Goal: Transaction & Acquisition: Subscribe to service/newsletter

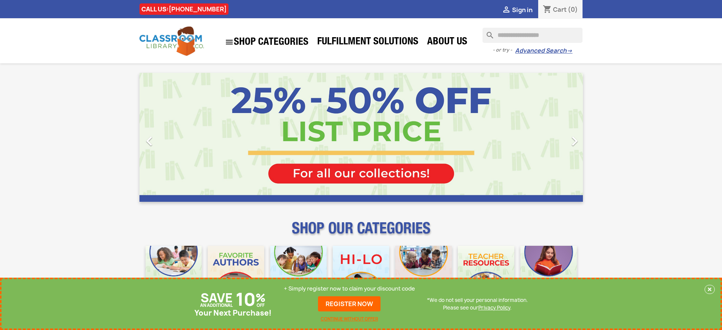
click at [349, 288] on p "+ Simply register now to claim your discount code" at bounding box center [349, 288] width 131 height 8
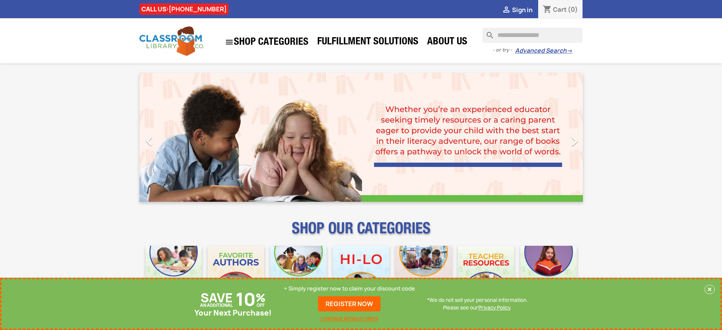
click at [349, 288] on p "+ Simply register now to claim your discount code" at bounding box center [349, 288] width 131 height 8
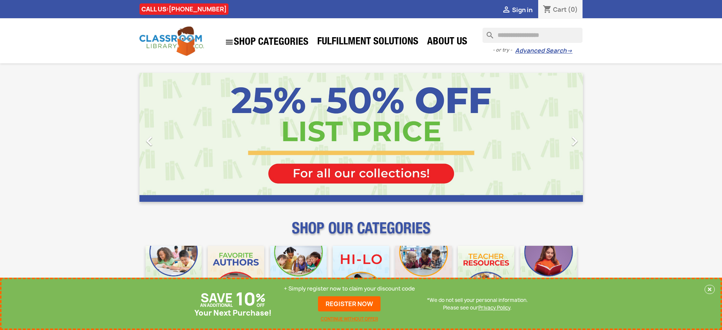
click at [349, 292] on p "+ Simply register now to claim your discount code" at bounding box center [349, 288] width 131 height 8
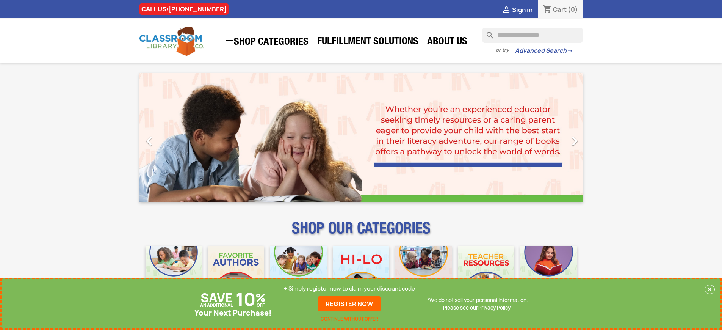
click at [349, 288] on p "+ Simply register now to claim your discount code" at bounding box center [349, 288] width 131 height 8
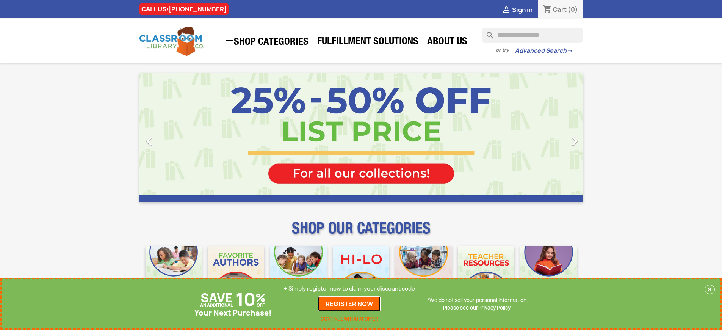
click at [349, 303] on link "REGISTER NOW" at bounding box center [349, 303] width 62 height 15
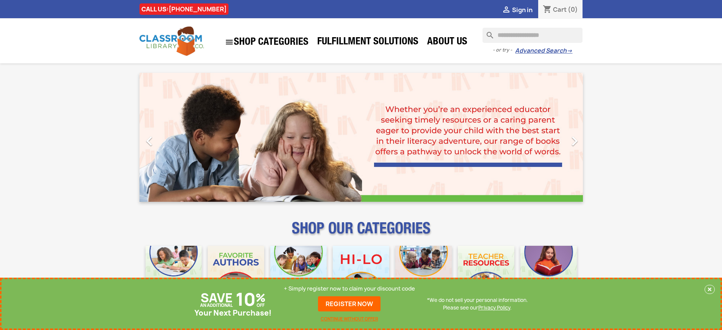
click at [349, 288] on p "+ Simply register now to claim your discount code" at bounding box center [349, 288] width 131 height 8
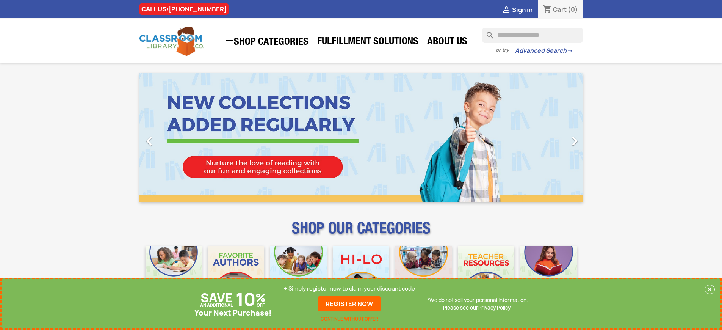
click at [349, 288] on p "+ Simply register now to claim your discount code" at bounding box center [349, 288] width 131 height 8
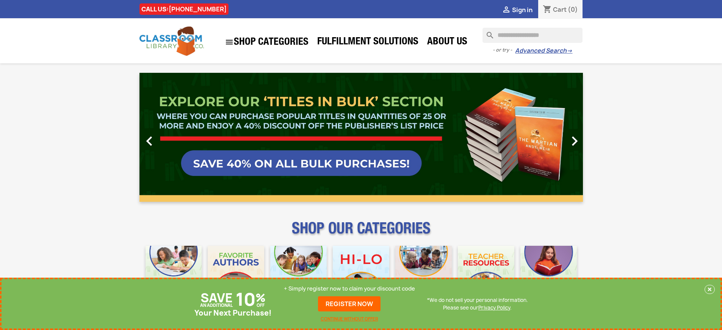
click at [349, 288] on p "+ Simply register now to claim your discount code" at bounding box center [349, 288] width 131 height 8
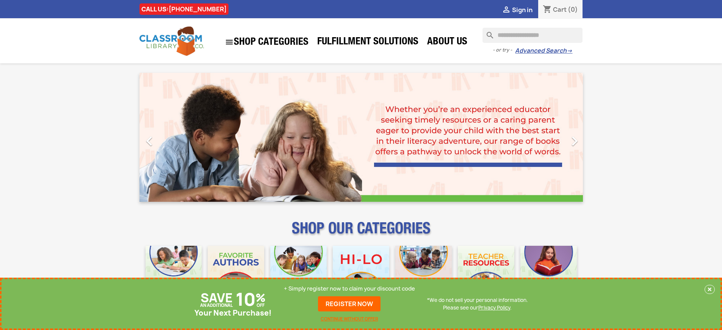
click at [349, 288] on p "+ Simply register now to claim your discount code" at bounding box center [349, 288] width 131 height 8
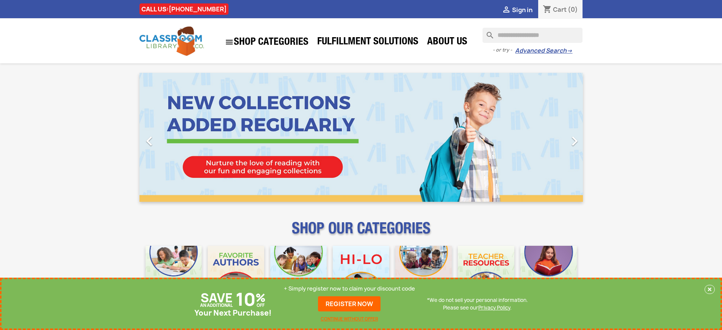
click at [349, 288] on p "+ Simply register now to claim your discount code" at bounding box center [349, 288] width 131 height 8
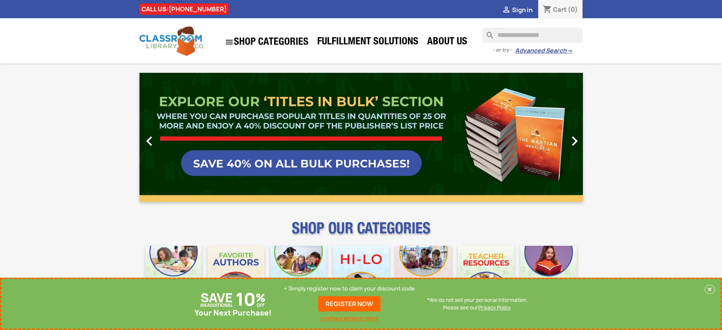
click at [349, 288] on p "+ Simply register now to claim your discount code" at bounding box center [349, 288] width 131 height 8
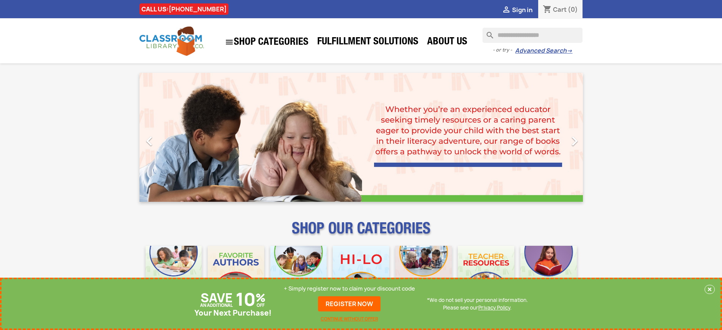
click at [349, 288] on p "+ Simply register now to claim your discount code" at bounding box center [349, 288] width 131 height 8
click at [349, 303] on link "REGISTER NOW" at bounding box center [349, 303] width 62 height 15
click at [349, 288] on p "+ Simply register now to claim your discount code" at bounding box center [349, 288] width 131 height 8
click at [349, 303] on link "REGISTER NOW" at bounding box center [349, 303] width 62 height 15
